Goal: Task Accomplishment & Management: Complete application form

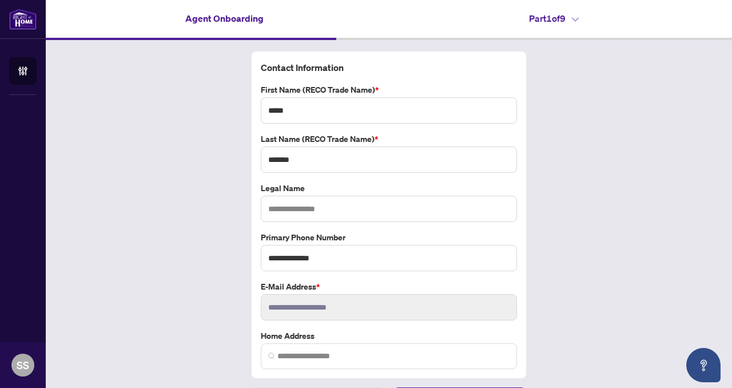
click at [564, 23] on h4 "Part 1 of 9" at bounding box center [554, 18] width 50 height 14
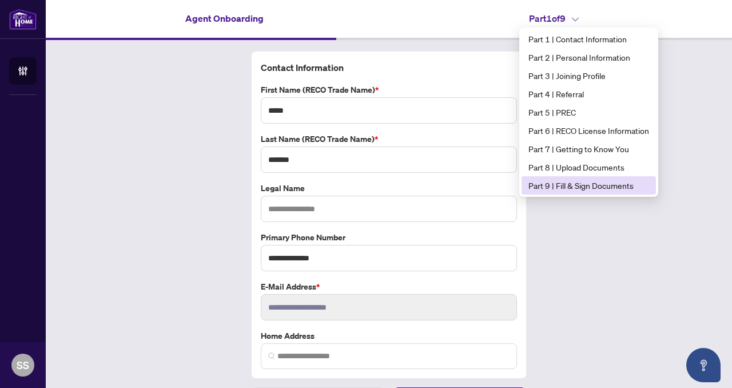
click at [548, 182] on span "Part 9 | Fill & Sign Documents" at bounding box center [589, 185] width 121 height 13
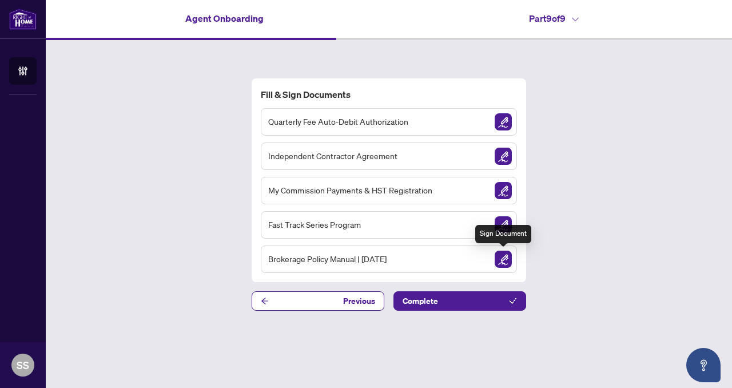
click at [499, 263] on img "Sign Document" at bounding box center [503, 259] width 17 height 17
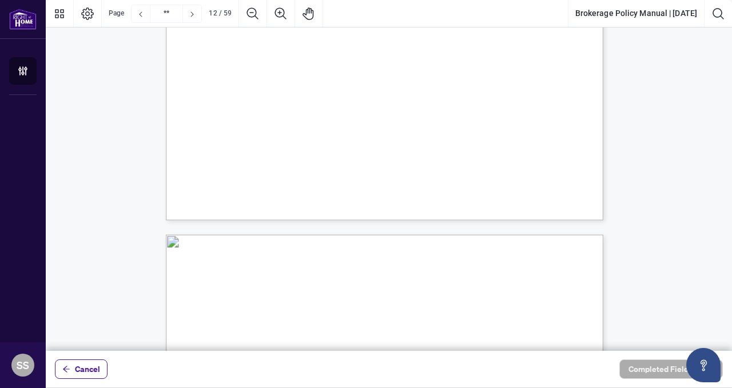
scroll to position [6775, 0]
drag, startPoint x: 218, startPoint y: 114, endPoint x: 335, endPoint y: 250, distance: 179.7
click at [259, 129] on span "year." at bounding box center [250, 134] width 15 height 11
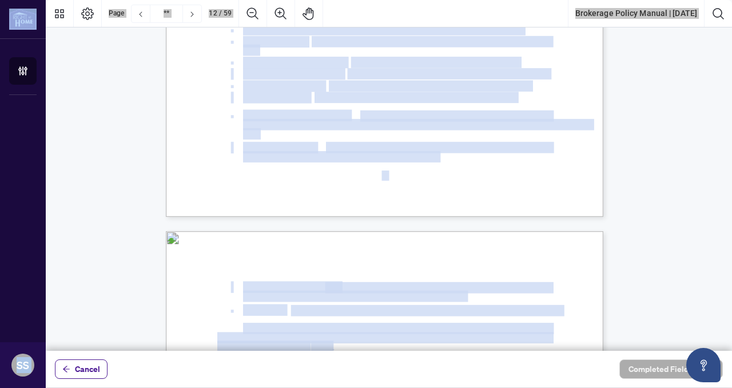
click at [392, 76] on span "$300,001 to $400,000 in gross commissions earned by the team." at bounding box center [449, 74] width 202 height 11
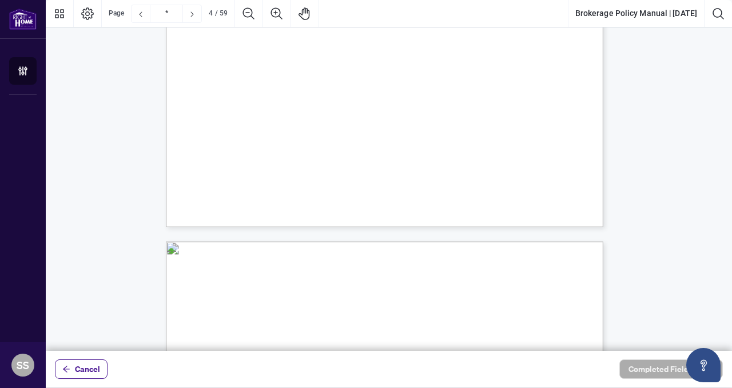
scroll to position [2109, 0]
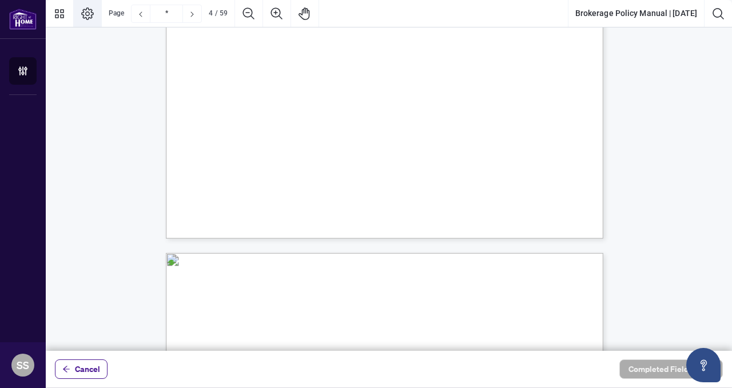
click at [90, 18] on icon "Page Layout" at bounding box center [88, 14] width 14 height 14
click at [64, 14] on icon "Thumbnails" at bounding box center [60, 14] width 14 height 14
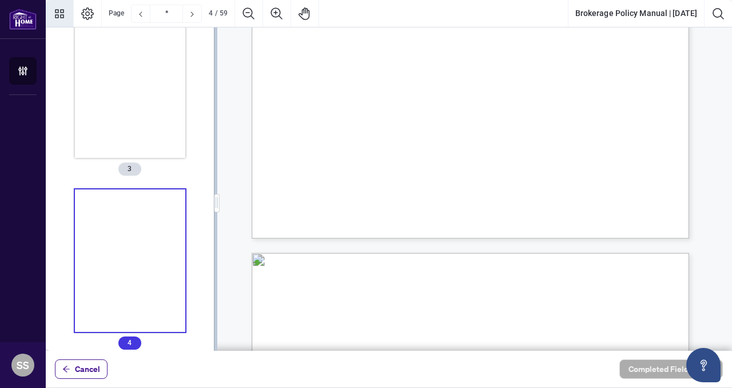
scroll to position [386, 0]
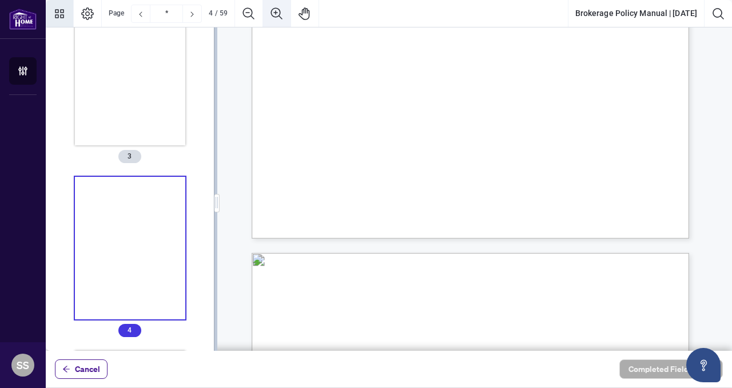
click at [272, 15] on icon "Zoom In" at bounding box center [276, 12] width 11 height 11
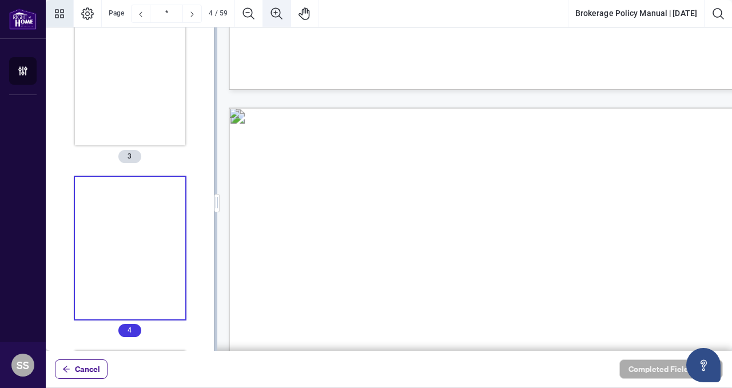
scroll to position [2109, 32]
click at [65, 16] on icon "Thumbnails" at bounding box center [60, 14] width 14 height 14
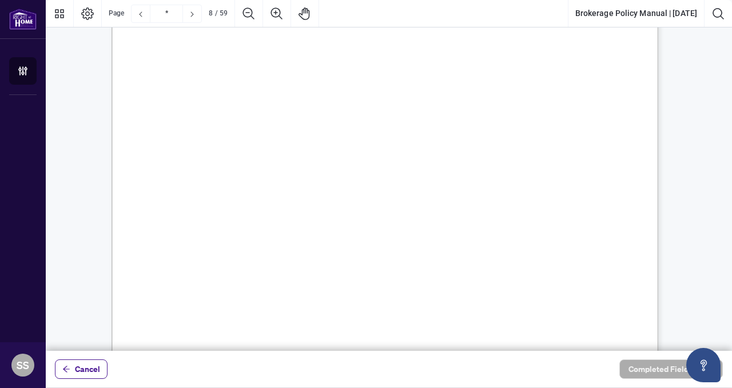
scroll to position [5247, 0]
click at [304, 143] on span "by seller(s) or buyer(s), as the case may be." at bounding box center [290, 138] width 170 height 13
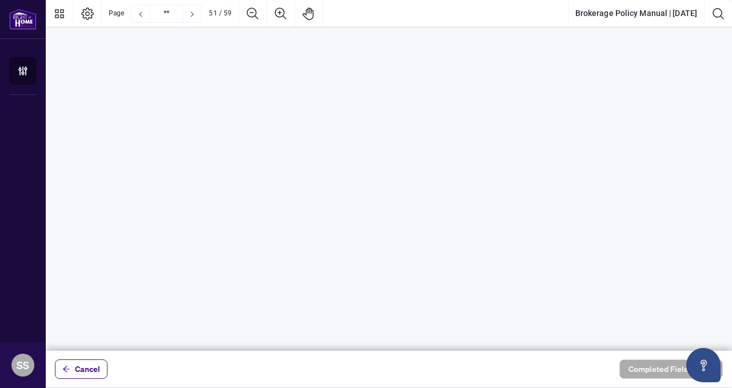
scroll to position [42504, 0]
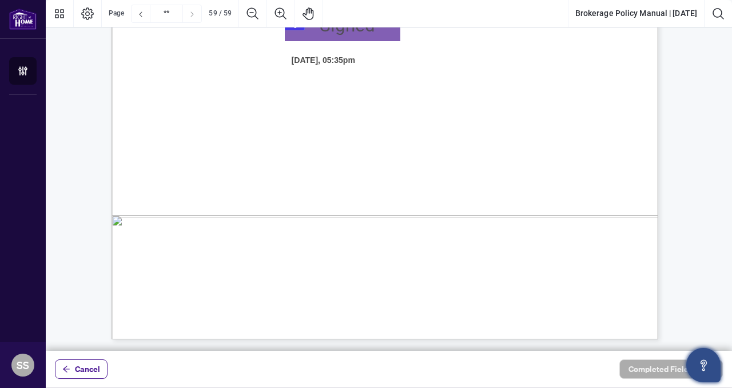
click at [717, 360] on button "Open asap" at bounding box center [703, 365] width 34 height 34
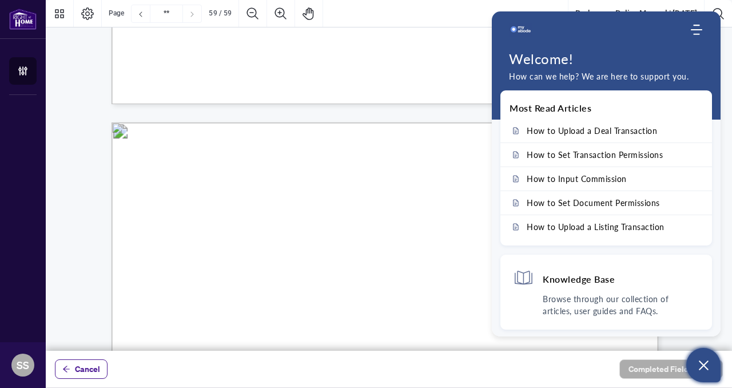
scroll to position [42009, 0]
click at [705, 370] on icon "Open asap" at bounding box center [704, 365] width 14 height 14
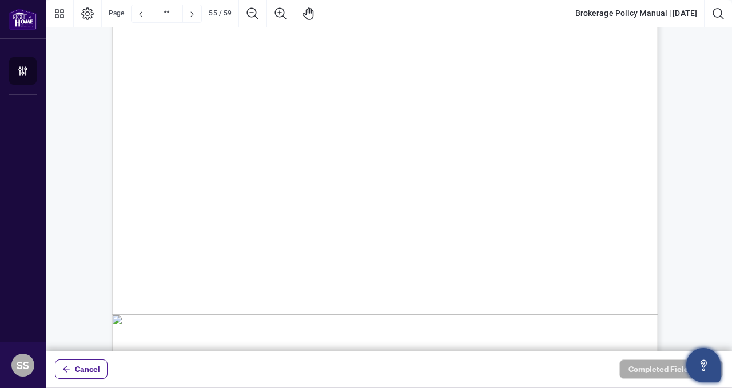
scroll to position [39498, 0]
drag, startPoint x: 356, startPoint y: 59, endPoint x: 332, endPoint y: 75, distance: 28.9
click at [349, 216] on div "q. Photocopying Fees: Should the Salesperson request a copy of the transaction …" at bounding box center [539, 288] width 855 height 1106
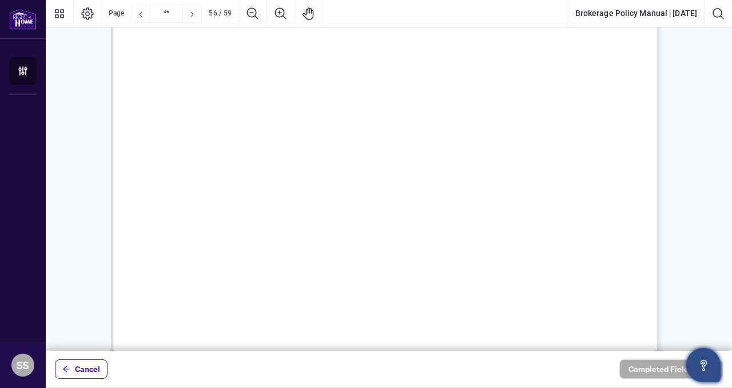
click at [348, 36] on span "Schedule B" at bounding box center [376, 33] width 57 height 17
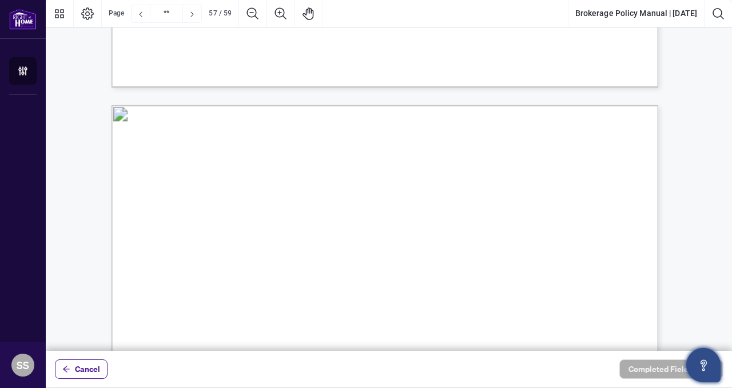
type input "**"
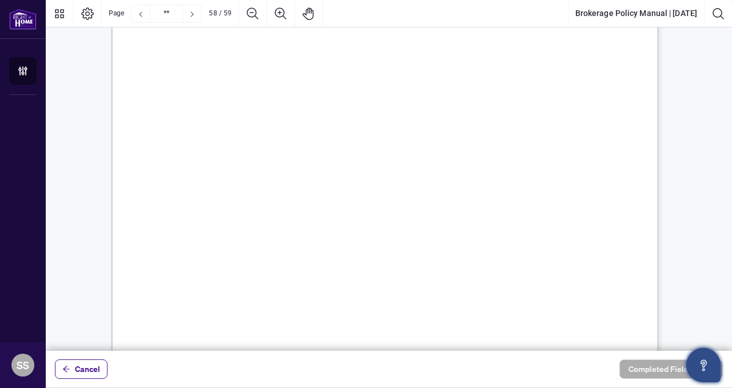
scroll to position [41673, 0]
drag, startPoint x: 350, startPoint y: 34, endPoint x: 574, endPoint y: 248, distance: 310.3
